Goal: Task Accomplishment & Management: Use online tool/utility

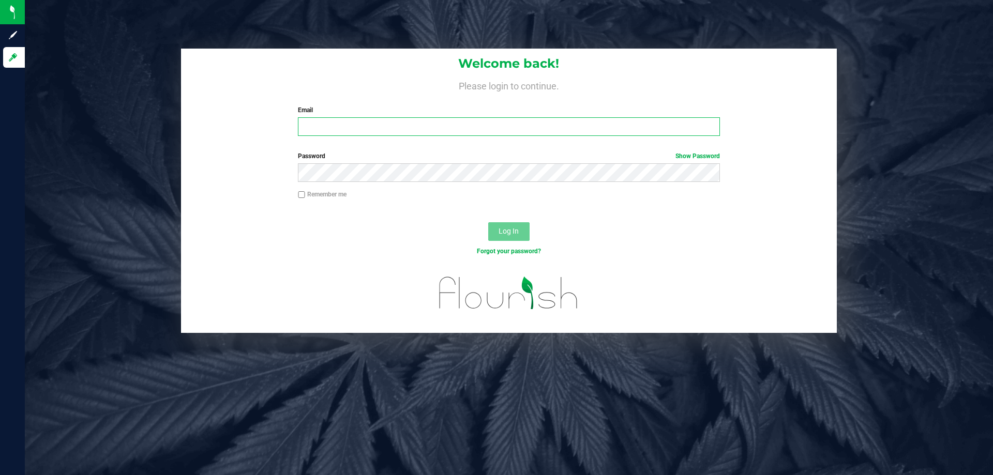
click at [354, 130] on input "Email" at bounding box center [509, 126] width 422 height 19
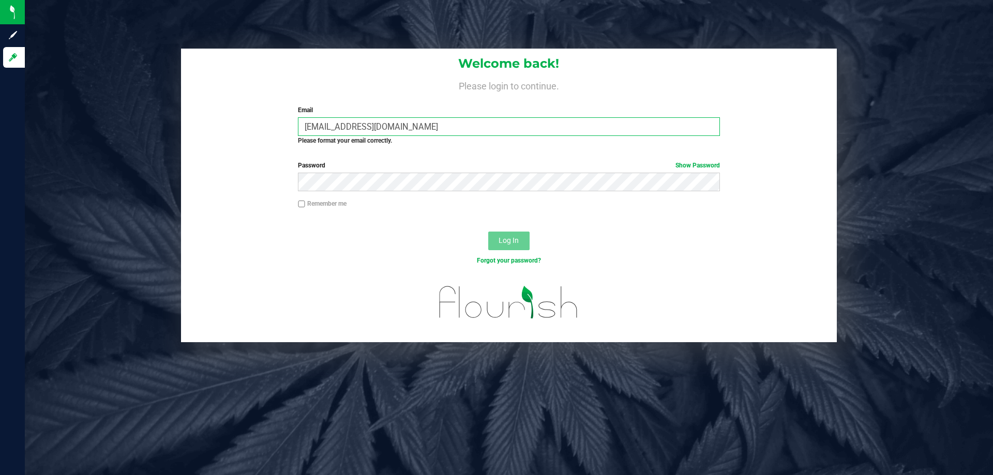
type input "[EMAIL_ADDRESS][DOMAIN_NAME]"
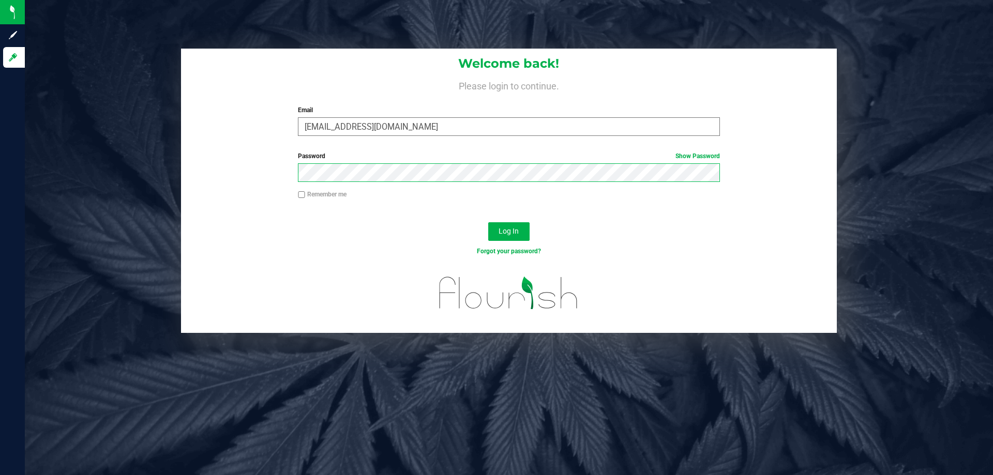
click at [488, 222] on button "Log In" at bounding box center [508, 231] width 41 height 19
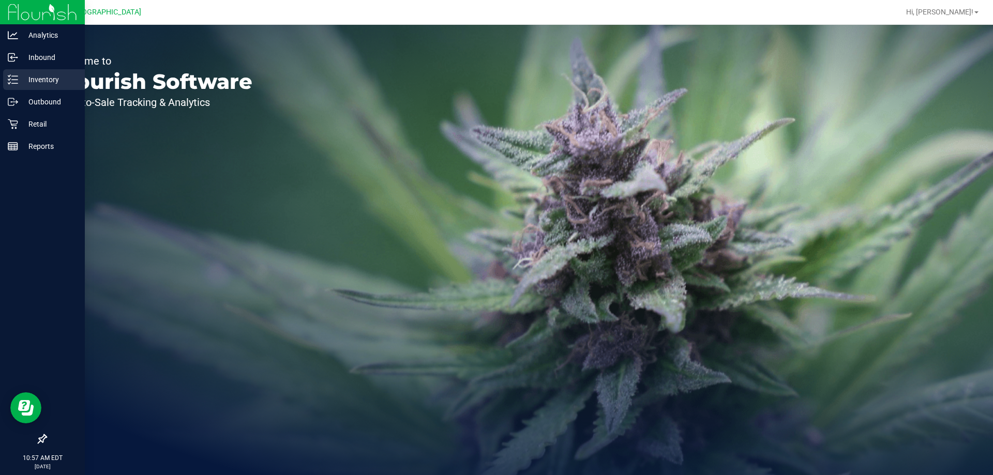
click at [31, 84] on p "Inventory" at bounding box center [49, 79] width 62 height 12
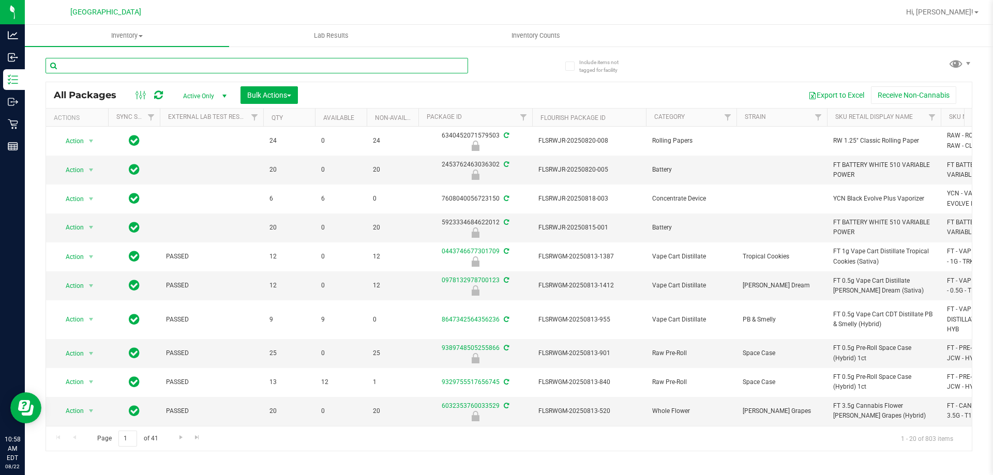
click at [155, 66] on input "text" at bounding box center [257, 66] width 423 height 16
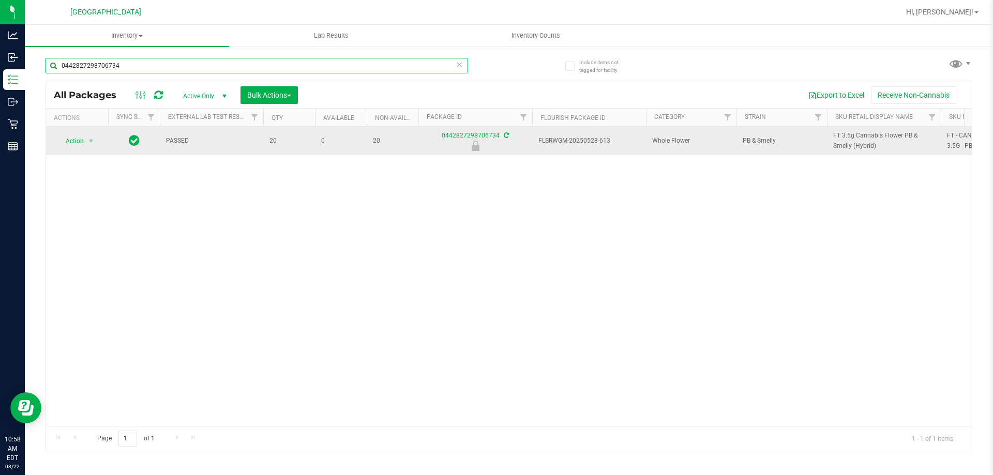
type input "0442827298706734"
click at [78, 140] on span "Action" at bounding box center [70, 141] width 28 height 14
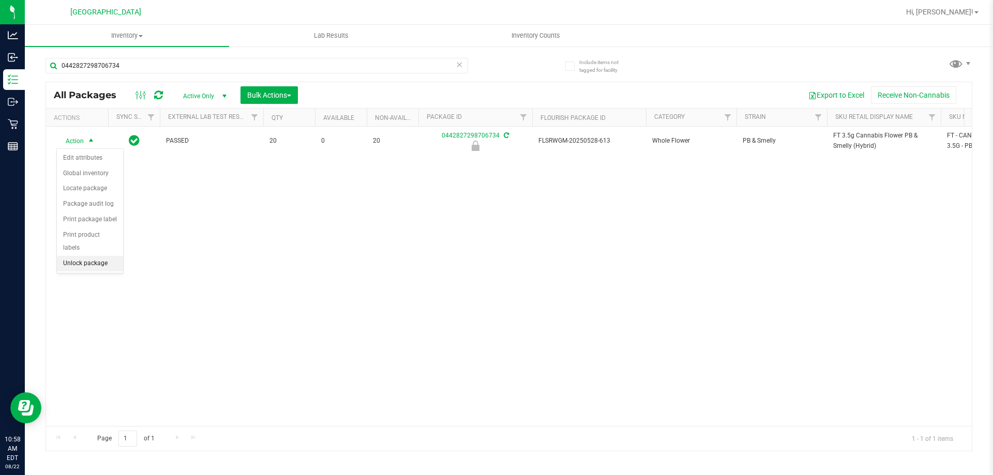
click at [80, 256] on li "Unlock package" at bounding box center [90, 264] width 66 height 16
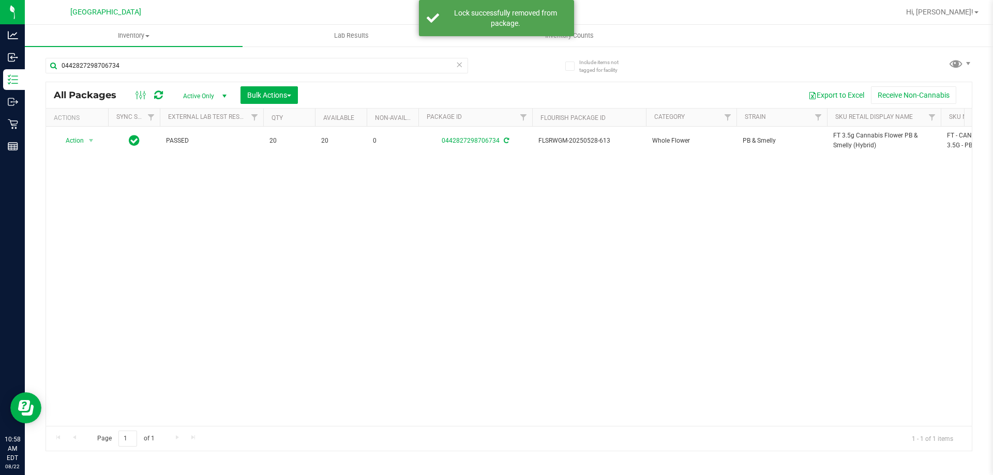
click at [839, 144] on span "FT 3.5g Cannabis Flower PB & Smelly (Hybrid)" at bounding box center [883, 141] width 101 height 20
copy tr "FT 3.5g Cannabis Flower PB & Smelly (Hybrid)"
click at [357, 62] on input "0442827298706734" at bounding box center [257, 66] width 423 height 16
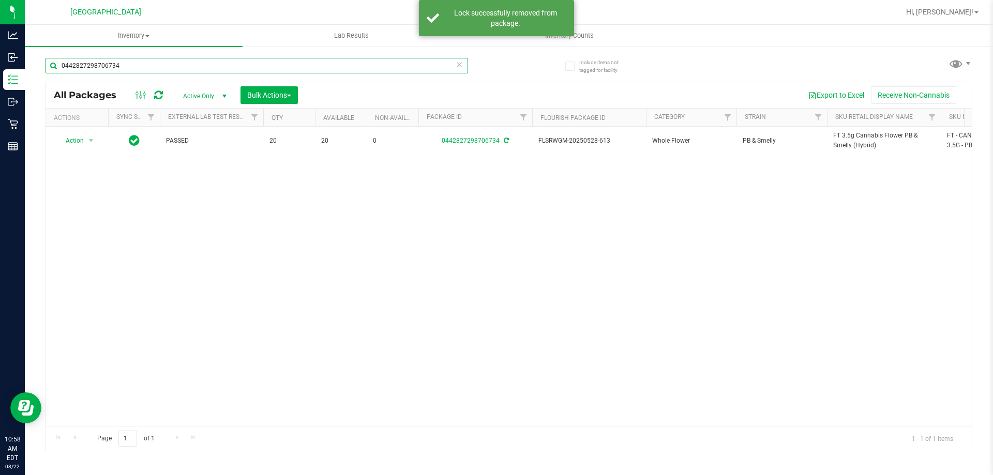
click at [357, 62] on input "0442827298706734" at bounding box center [257, 66] width 423 height 16
paste input "FT 3.5g Cannabis Flower PB & Smelly (Hybrid)"
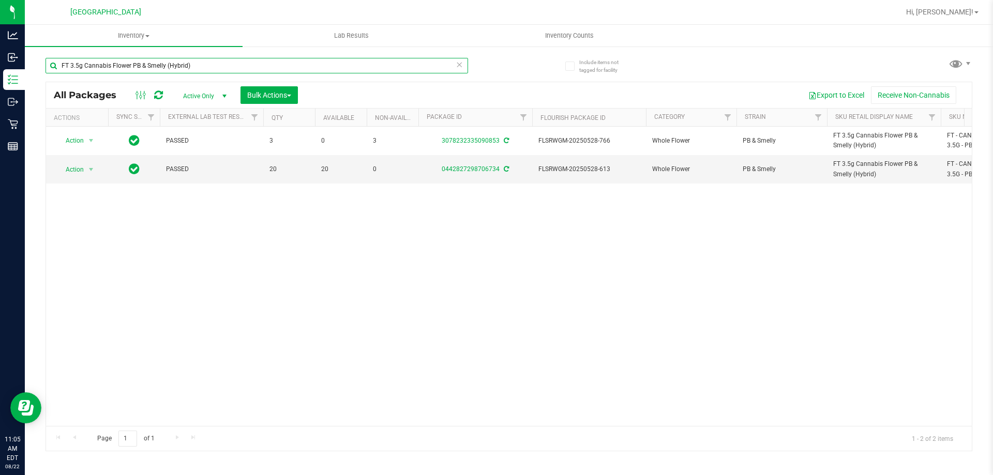
click at [181, 65] on input "FT 3.5g Cannabis Flower PB & Smelly (Hybrid)" at bounding box center [257, 66] width 423 height 16
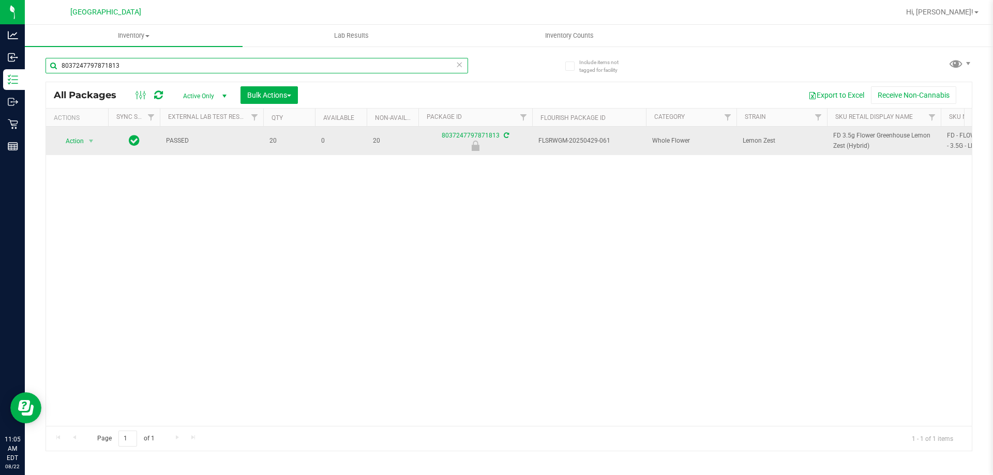
type input "8037247797871813"
click at [86, 141] on span "select" at bounding box center [91, 141] width 13 height 14
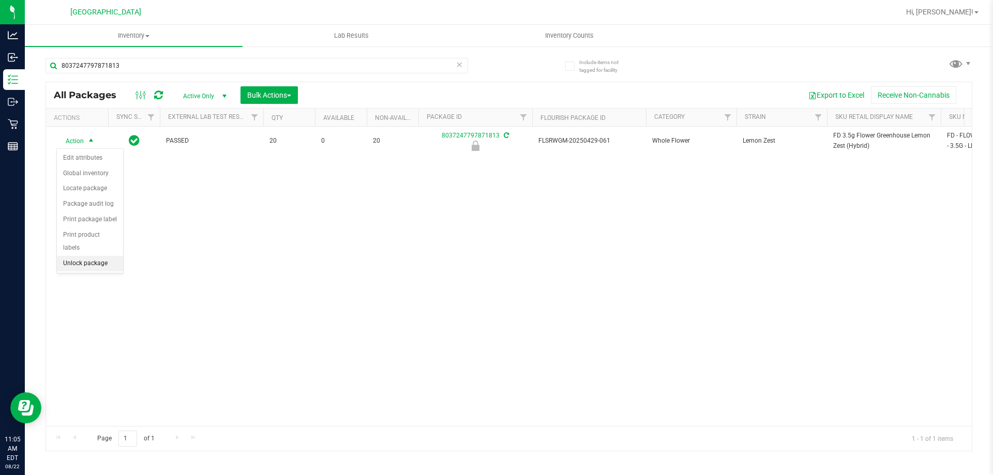
click at [75, 256] on li "Unlock package" at bounding box center [90, 264] width 66 height 16
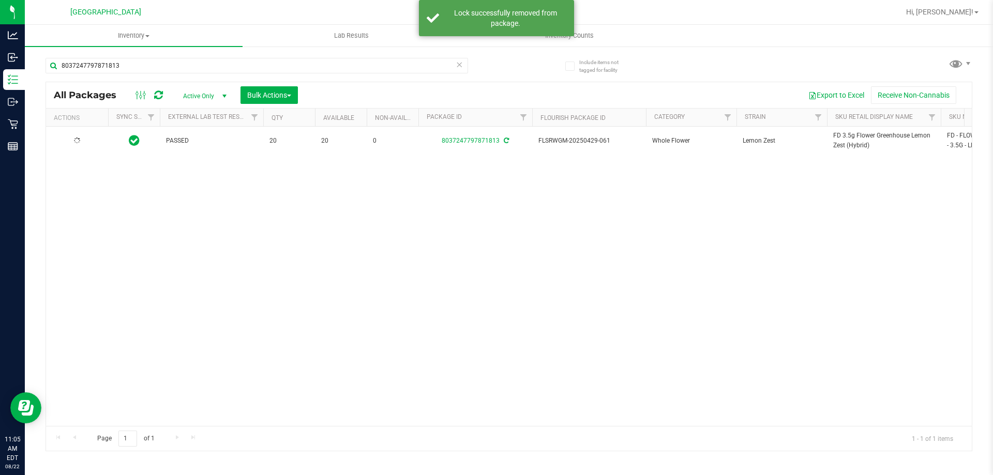
click at [841, 147] on span "FD 3.5g Flower Greenhouse Lemon Zest (Hybrid)" at bounding box center [883, 141] width 101 height 20
copy tr "FD 3.5g Flower Greenhouse Lemon Zest (Hybrid)"
click at [382, 68] on input "8037247797871813" at bounding box center [257, 66] width 423 height 16
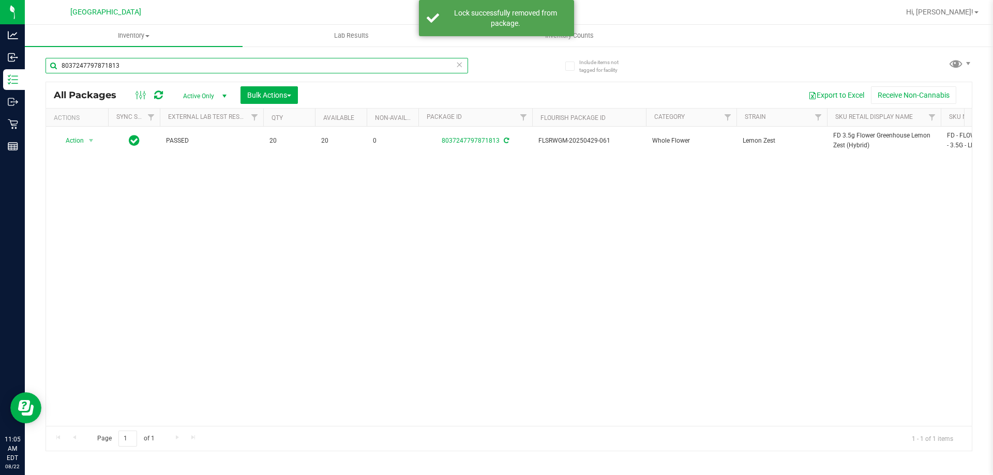
click at [382, 68] on input "8037247797871813" at bounding box center [257, 66] width 423 height 16
paste input "FD 3.5g Flower Greenhouse Lemon Zest (Hybrid)"
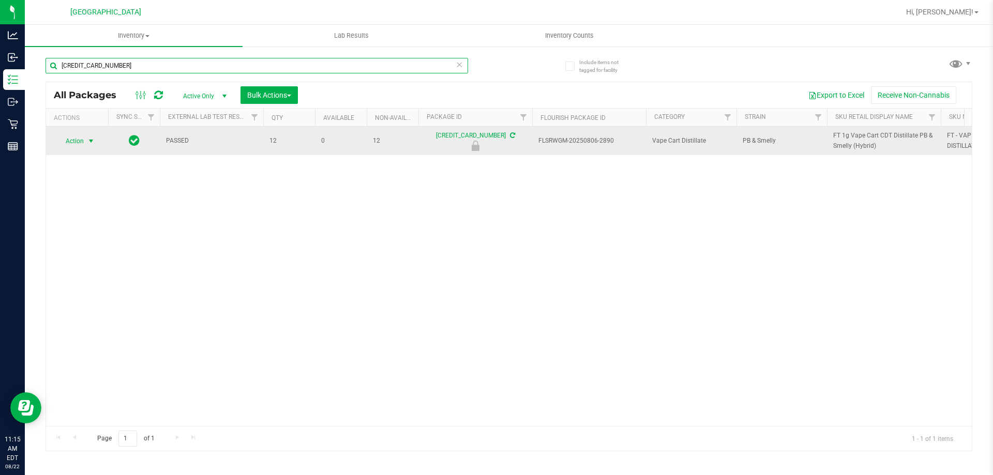
type input "[CREDIT_CARD_NUMBER]"
click at [70, 139] on span "Action" at bounding box center [70, 141] width 28 height 14
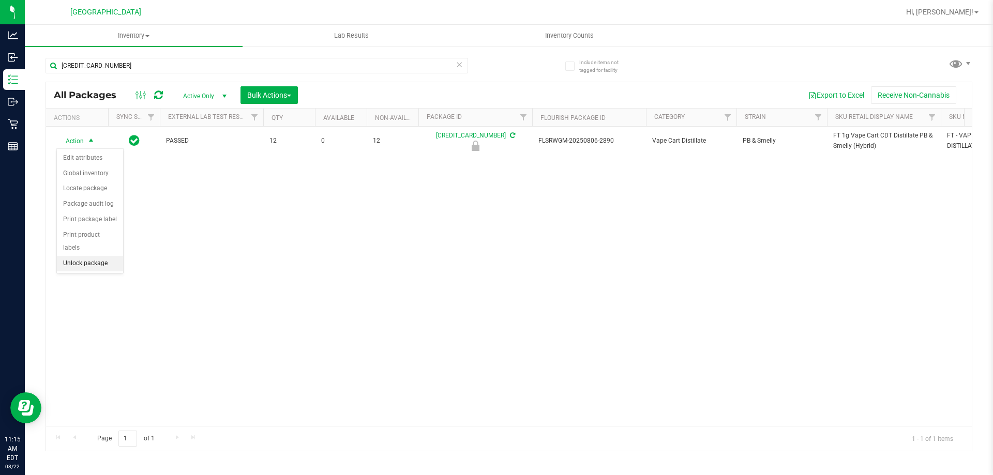
click at [91, 256] on li "Unlock package" at bounding box center [90, 264] width 66 height 16
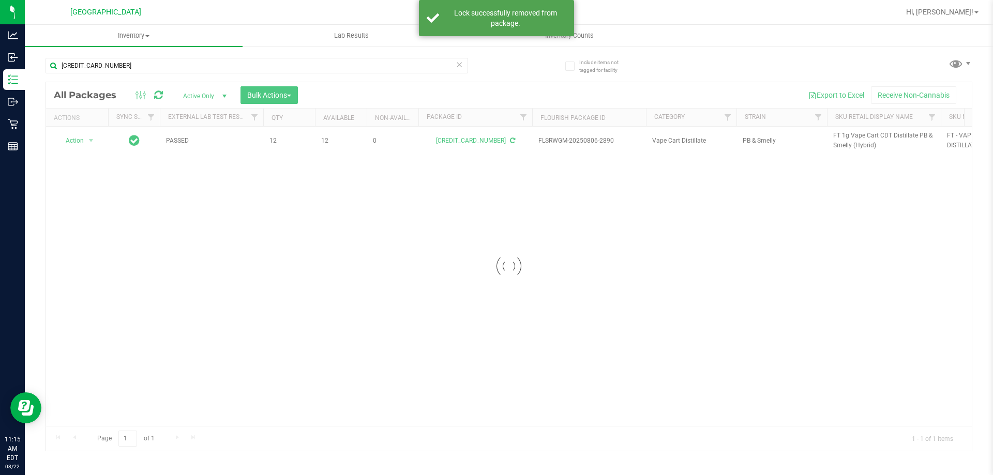
click at [867, 145] on div at bounding box center [509, 266] width 926 height 369
click at [867, 145] on span "FT 1g Vape Cart CDT Distillate PB & Smelly (Hybrid)" at bounding box center [883, 141] width 101 height 20
copy tr "FT 1g Vape Cart CDT Distillate PB & Smelly (Hybrid)"
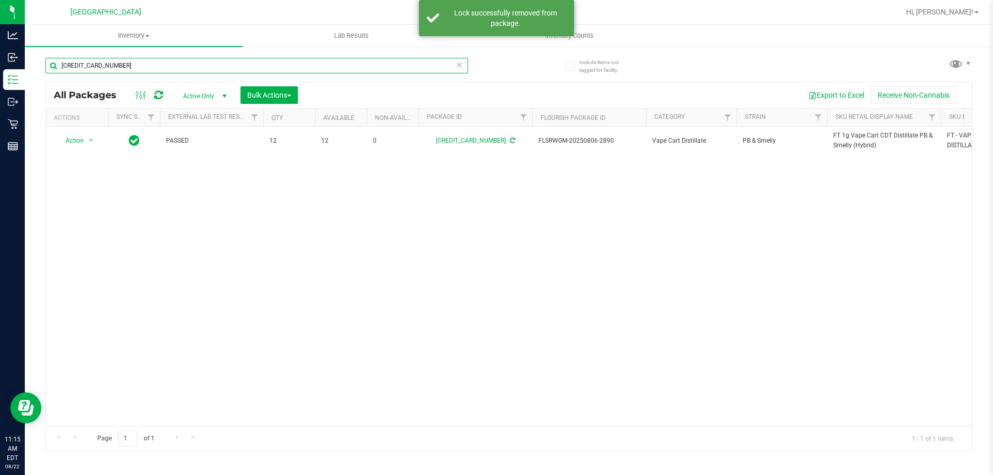
click at [379, 66] on input "[CREDIT_CARD_NUMBER]" at bounding box center [257, 66] width 423 height 16
paste input "FT 1g Vape Cart CDT Distillate PB & Smelly (Hybrid)"
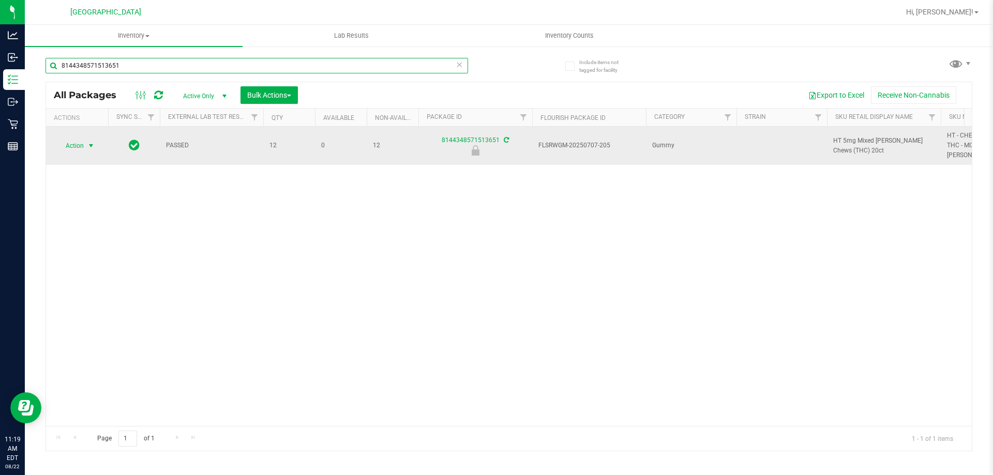
type input "8144348571513651"
click at [89, 142] on span "select" at bounding box center [91, 146] width 8 height 8
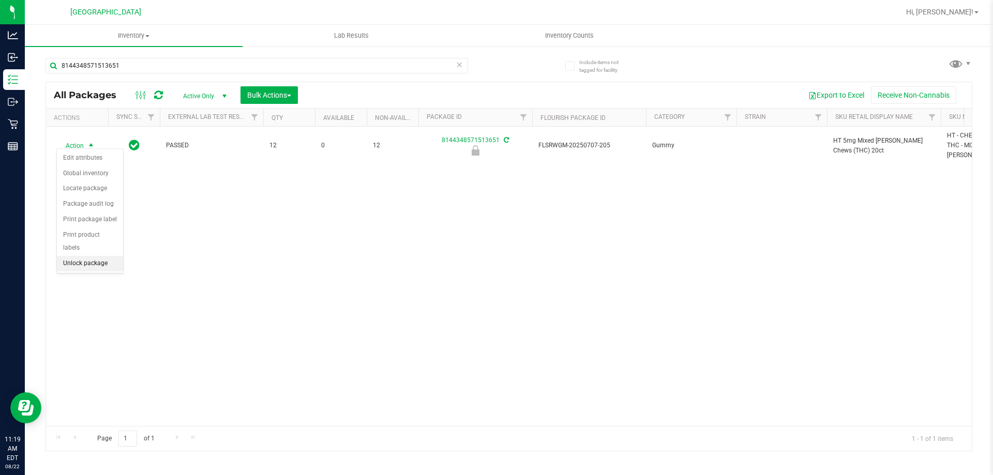
click at [92, 256] on li "Unlock package" at bounding box center [90, 264] width 66 height 16
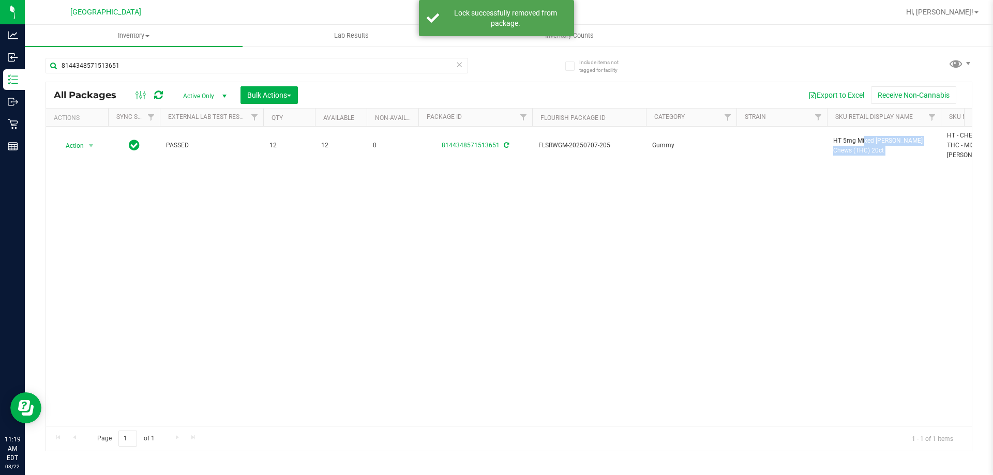
click at [839, 144] on span "HT 5mg Mixed [PERSON_NAME] Chews (THC) 20ct" at bounding box center [883, 146] width 101 height 20
click at [350, 61] on input "8144348571513651" at bounding box center [257, 66] width 423 height 16
paste input "HT 5mg Mixed [PERSON_NAME] Chews (THC) 20ct"
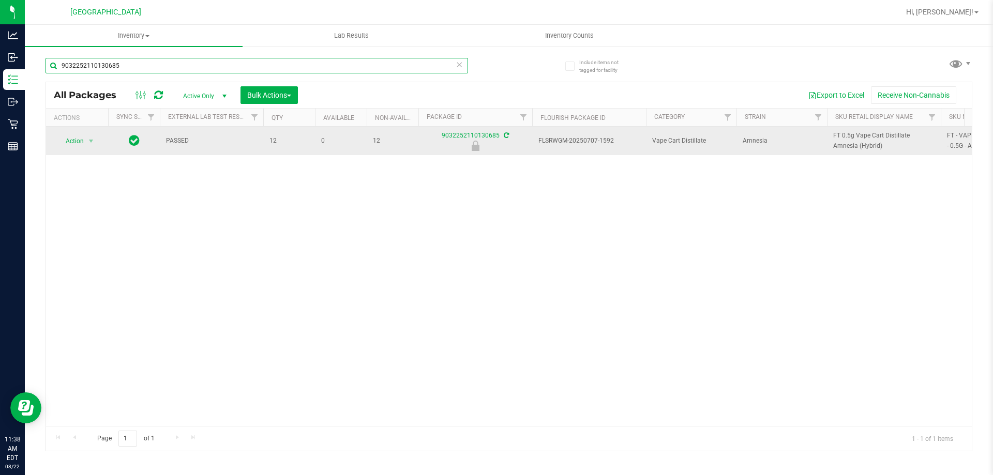
type input "9032252110130685"
click at [91, 135] on span "select" at bounding box center [91, 141] width 13 height 14
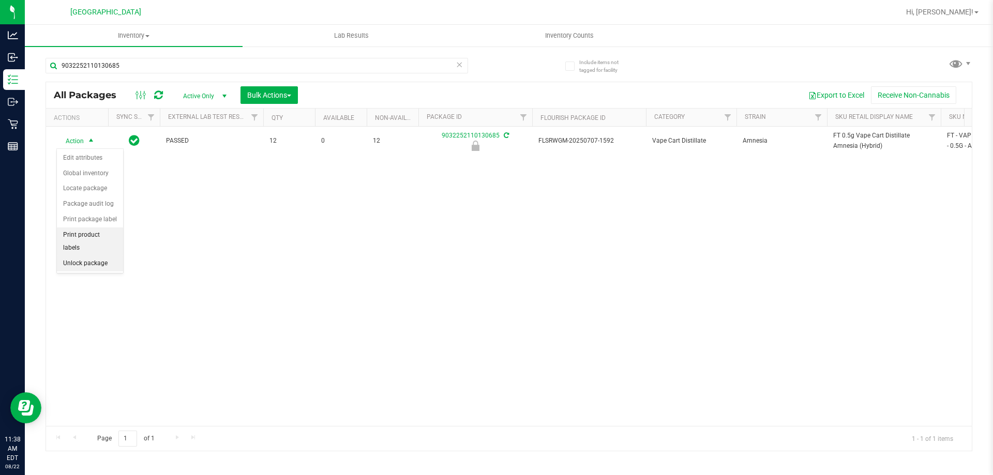
click at [77, 256] on li "Unlock package" at bounding box center [90, 264] width 66 height 16
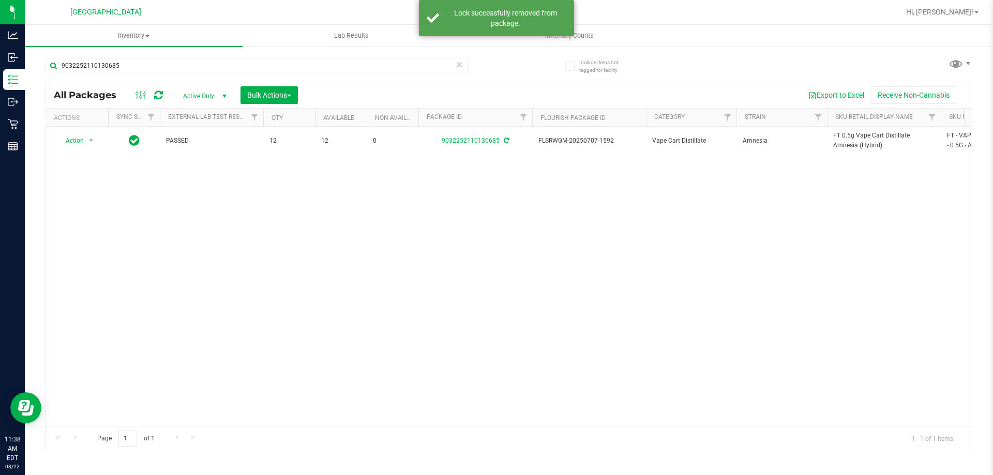
click at [851, 144] on span "FT 0.5g Vape Cart Distillate Amnesia (Hybrid)" at bounding box center [883, 141] width 101 height 20
click at [398, 61] on input "9032252110130685" at bounding box center [257, 66] width 423 height 16
paste input "FT 0.5g Vape Cart Distillate Amnesia (Hybrid)"
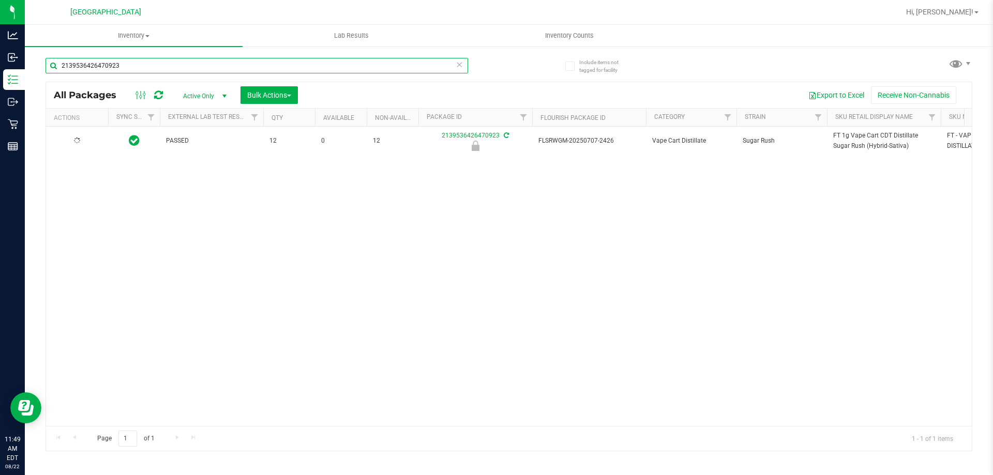
type input "2139536426470923"
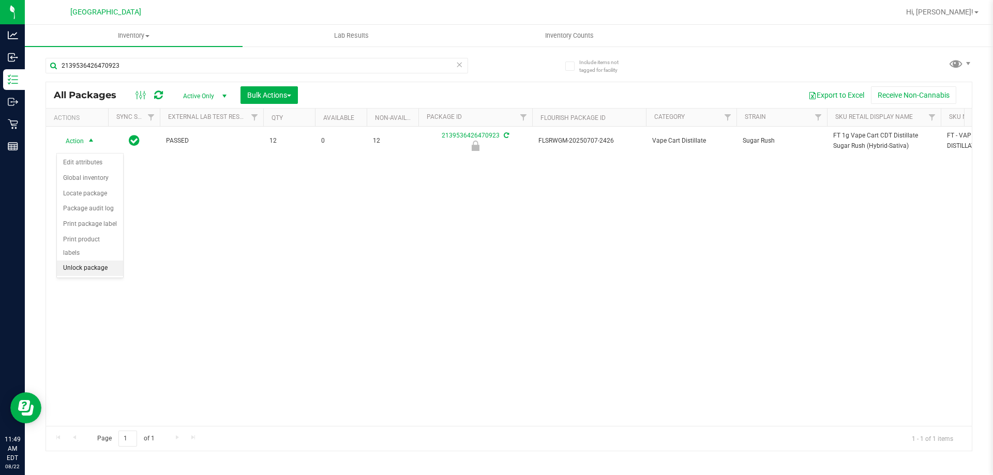
click at [80, 261] on li "Unlock package" at bounding box center [90, 269] width 66 height 16
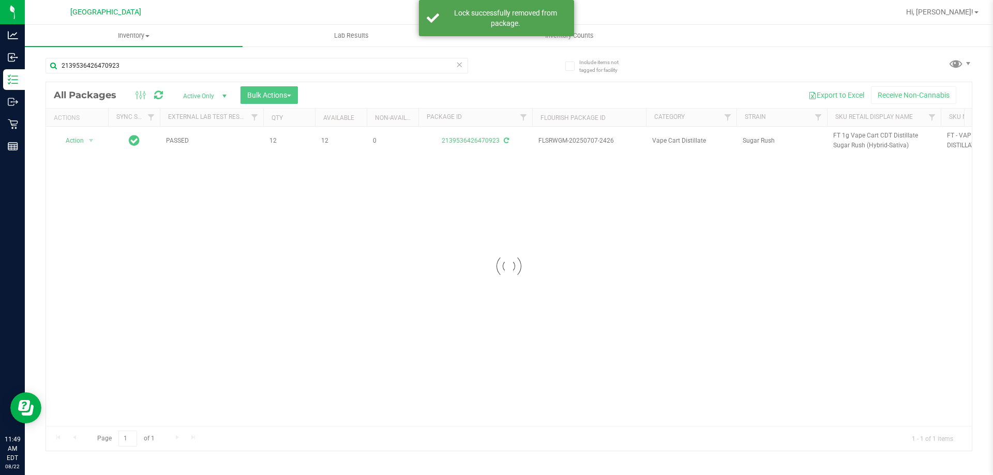
click at [843, 147] on div at bounding box center [509, 266] width 926 height 369
click at [843, 147] on span "FT 1g Vape Cart CDT Distillate Sugar Rush (Hybrid-Sativa)" at bounding box center [883, 141] width 101 height 20
copy tr "FT 1g Vape Cart CDT Distillate Sugar Rush (Hybrid-Sativa)"
click at [386, 57] on div "2139536426470923" at bounding box center [278, 65] width 464 height 33
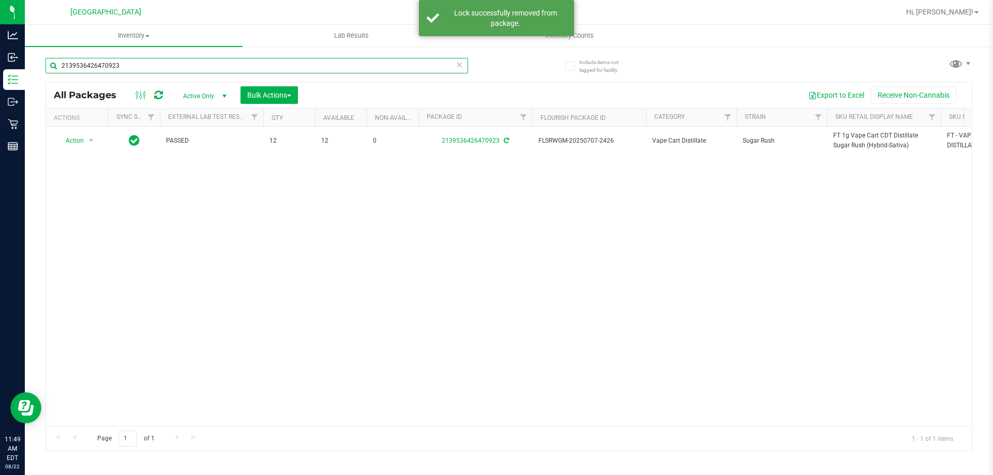
click at [379, 69] on input "2139536426470923" at bounding box center [257, 66] width 423 height 16
paste input "FT 1g Vape Cart CDT Distillate Sugar Rush (Hybrid-Sativa)"
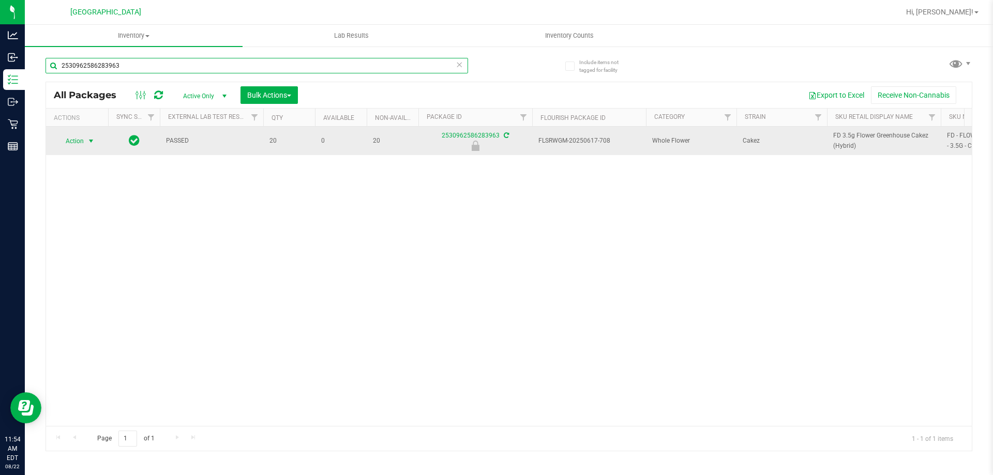
type input "2530962586283963"
click at [81, 140] on span "Action" at bounding box center [70, 141] width 28 height 14
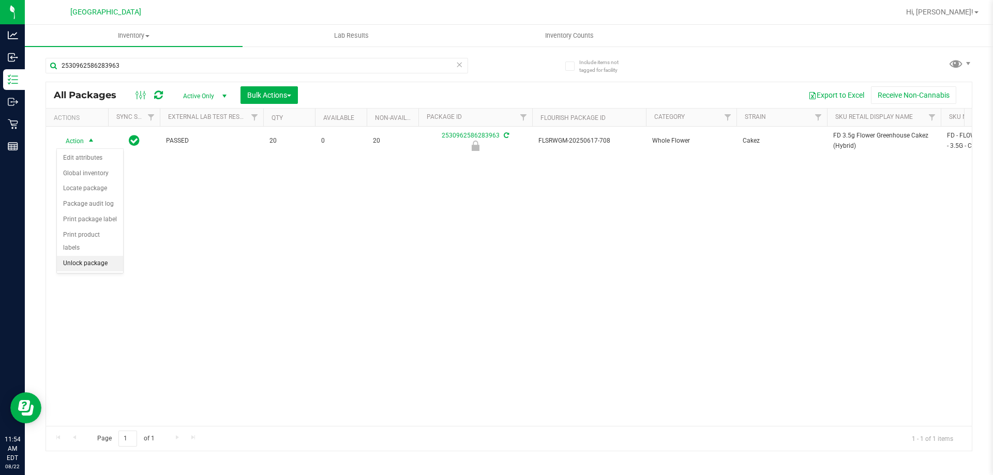
click at [87, 256] on li "Unlock package" at bounding box center [90, 264] width 66 height 16
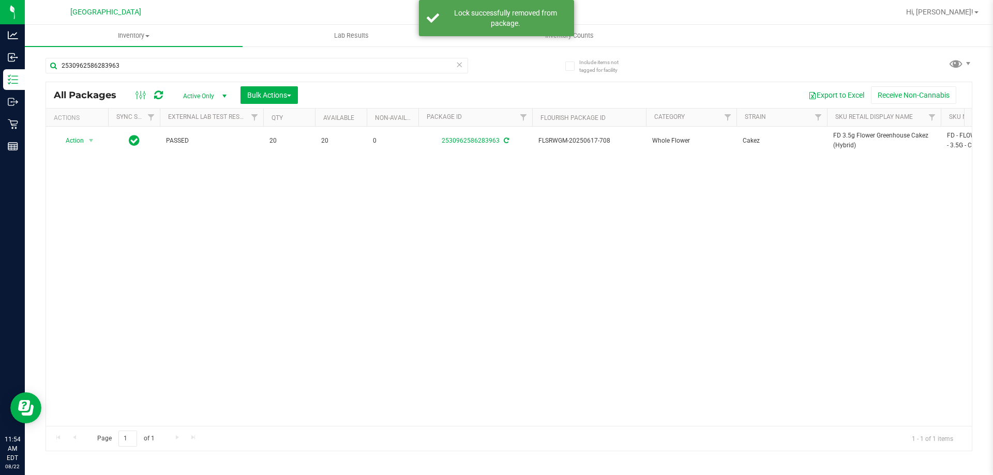
click at [842, 145] on span "FD 3.5g Flower Greenhouse Cakez (Hybrid)" at bounding box center [883, 141] width 101 height 20
click at [426, 71] on input "2530962586283963" at bounding box center [257, 66] width 423 height 16
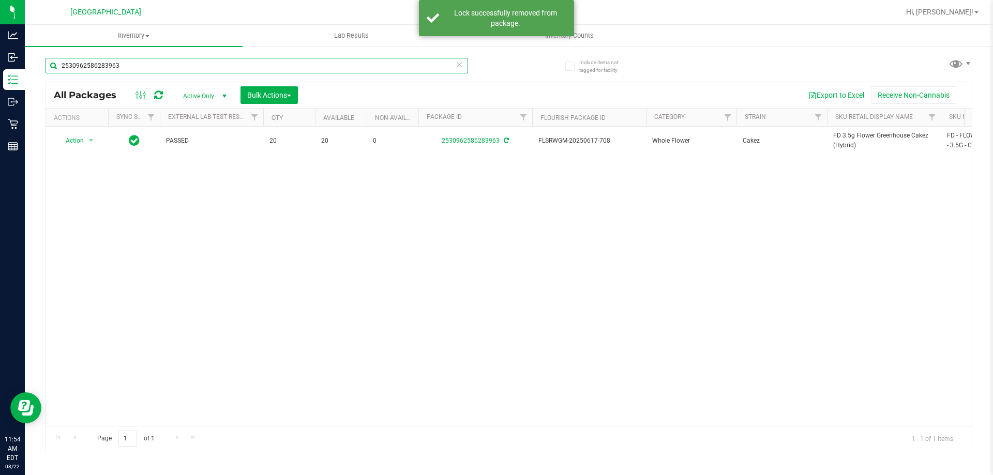
paste input "FD 3.5g Flower Greenhouse Cakez (Hybrid)"
type input "FD 3.5g Flower Greenhouse Cakez (Hybrid)"
